Goal: Task Accomplishment & Management: Complete application form

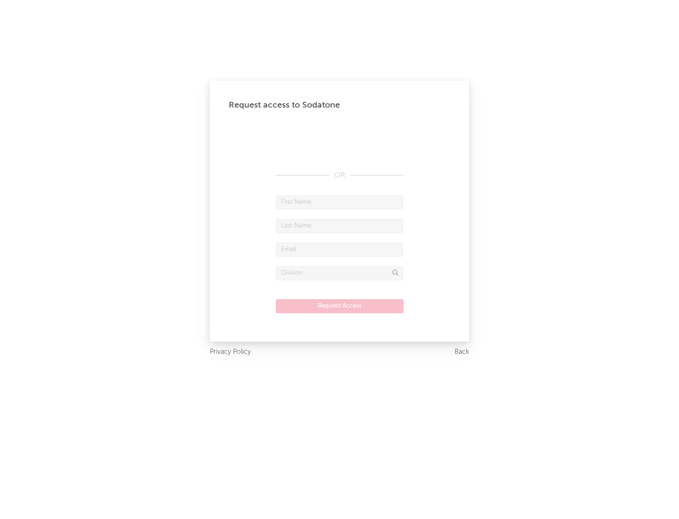
click at [339, 202] on input "text" at bounding box center [339, 202] width 127 height 14
type input "[PERSON_NAME]"
click at [339, 225] on input "text" at bounding box center [339, 226] width 127 height 14
type input "[PERSON_NAME]"
click at [339, 249] on input "text" at bounding box center [339, 249] width 127 height 14
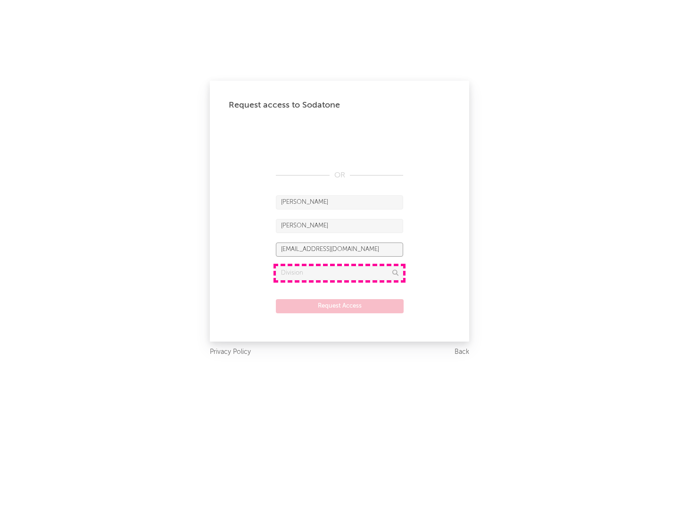
type input "[EMAIL_ADDRESS][DOMAIN_NAME]"
click at [339, 273] on input "text" at bounding box center [339, 273] width 127 height 14
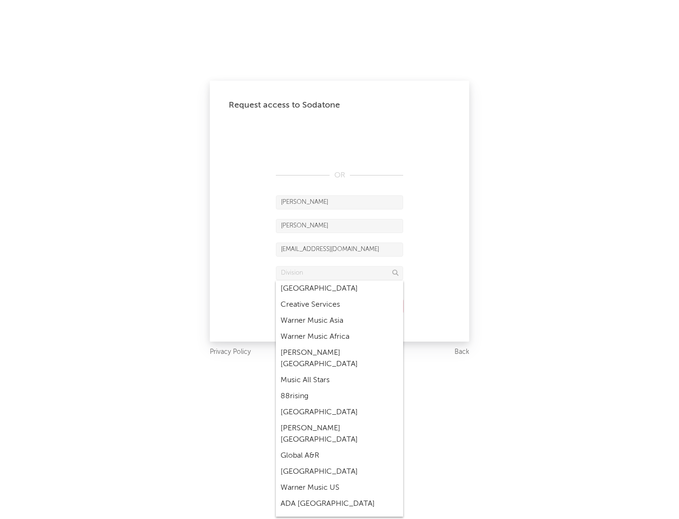
click at [337, 372] on div "Music All Stars" at bounding box center [339, 380] width 127 height 16
type input "Music All Stars"
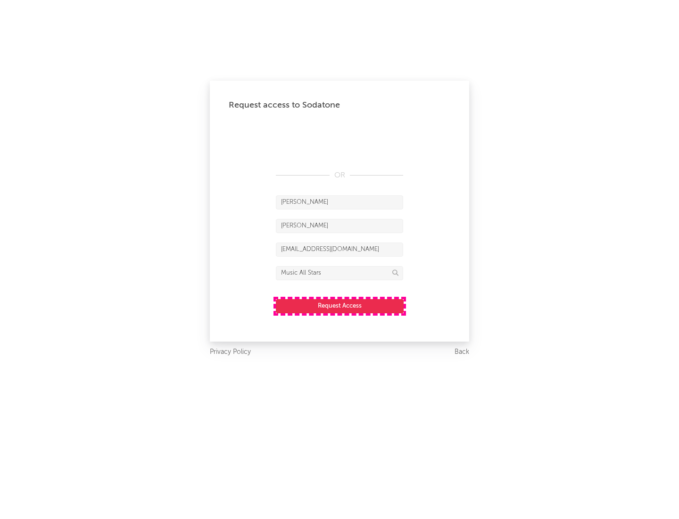
click at [339, 306] on button "Request Access" at bounding box center [340, 306] width 128 height 14
